Goal: Transaction & Acquisition: Download file/media

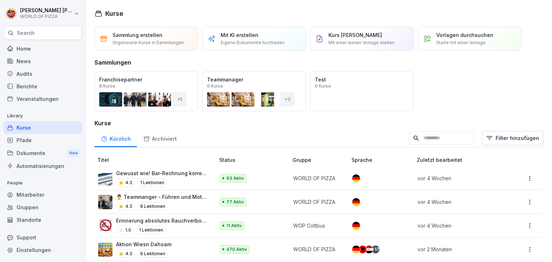
click at [34, 150] on div "Dokumente New" at bounding box center [43, 153] width 78 height 13
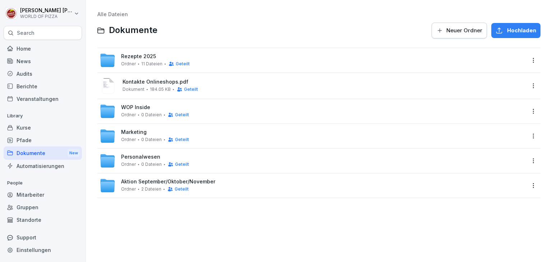
click at [138, 61] on div "[PERSON_NAME] 11 Dateien Geteilt" at bounding box center [155, 64] width 69 height 6
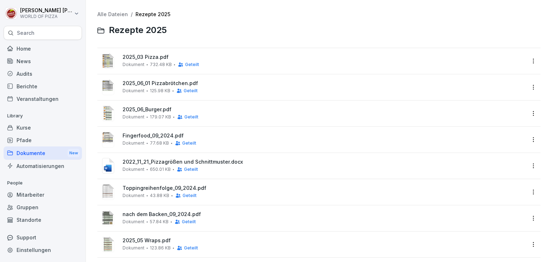
click at [153, 111] on span "2025_06_Burger.pdf" at bounding box center [324, 110] width 403 height 6
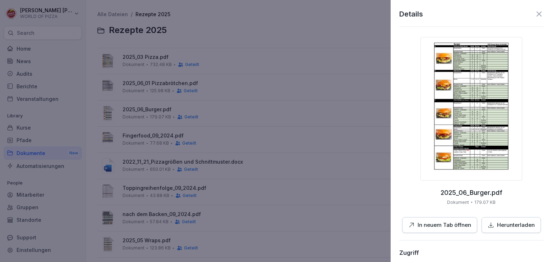
click at [513, 227] on p "Herunterladen" at bounding box center [516, 225] width 38 height 8
click at [136, 139] on div at bounding box center [276, 131] width 552 height 262
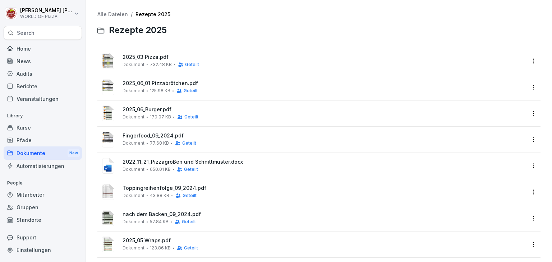
click at [149, 131] on div "Fingerfood_09_2024.pdf Dokument 77.68 KB Geteilt" at bounding box center [313, 139] width 426 height 17
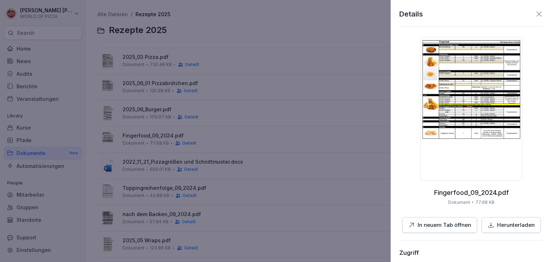
click at [510, 225] on p "Herunterladen" at bounding box center [516, 225] width 38 height 8
click at [253, 126] on div at bounding box center [276, 131] width 552 height 262
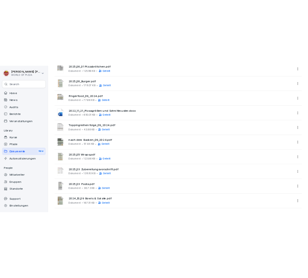
scroll to position [91, 0]
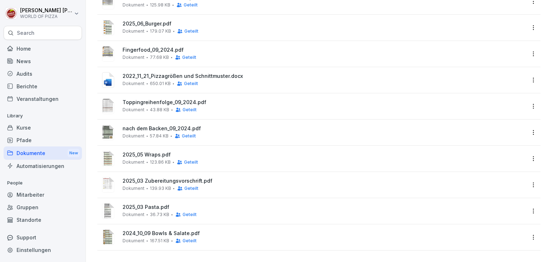
click at [139, 152] on span "2025_05 Wraps.pdf" at bounding box center [324, 155] width 403 height 6
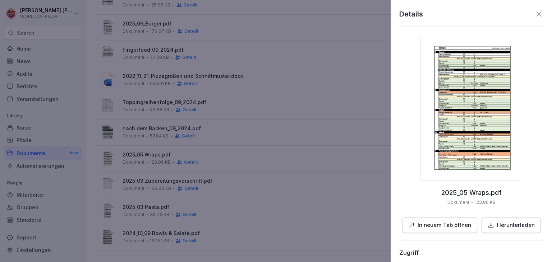
click at [323, 105] on div at bounding box center [276, 131] width 552 height 262
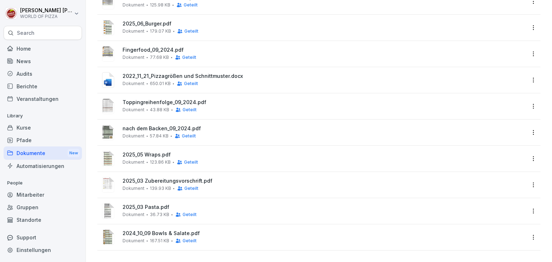
click at [138, 152] on span "2025_05 Wraps.pdf" at bounding box center [324, 155] width 403 height 6
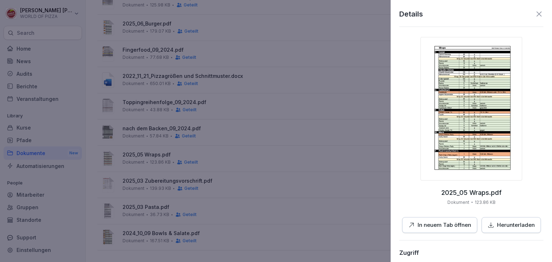
click at [509, 222] on p "Herunterladen" at bounding box center [516, 225] width 38 height 8
click at [172, 225] on div at bounding box center [276, 131] width 552 height 262
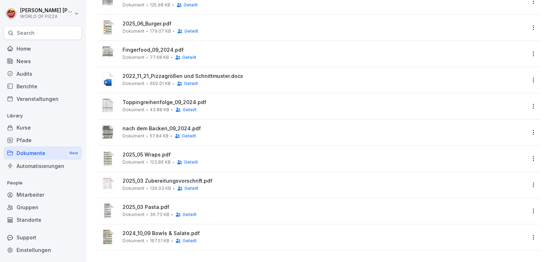
click at [167, 231] on span "2024_10_09 Bowls & Salate.pdf" at bounding box center [324, 234] width 403 height 6
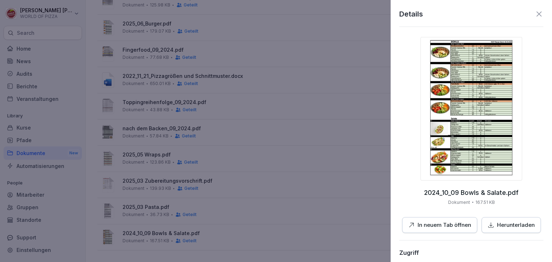
click at [507, 225] on p "Herunterladen" at bounding box center [516, 225] width 38 height 8
click at [338, 175] on div at bounding box center [276, 131] width 552 height 262
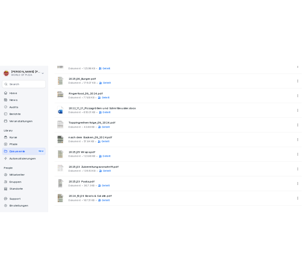
scroll to position [75, 0]
